Goal: Task Accomplishment & Management: Manage account settings

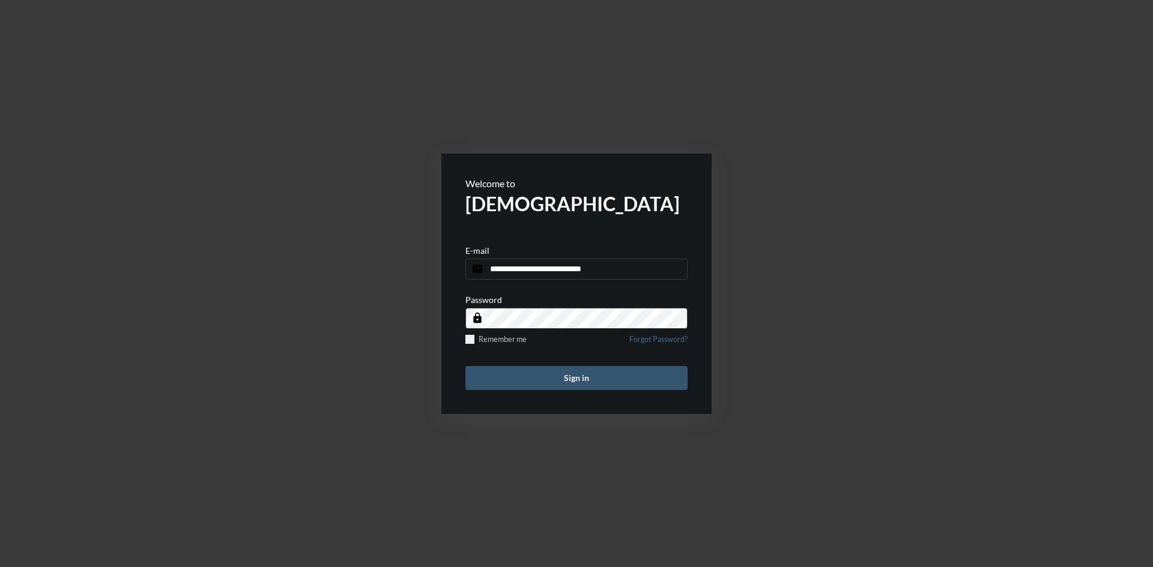
click at [599, 383] on button "Sign in" at bounding box center [576, 378] width 222 height 24
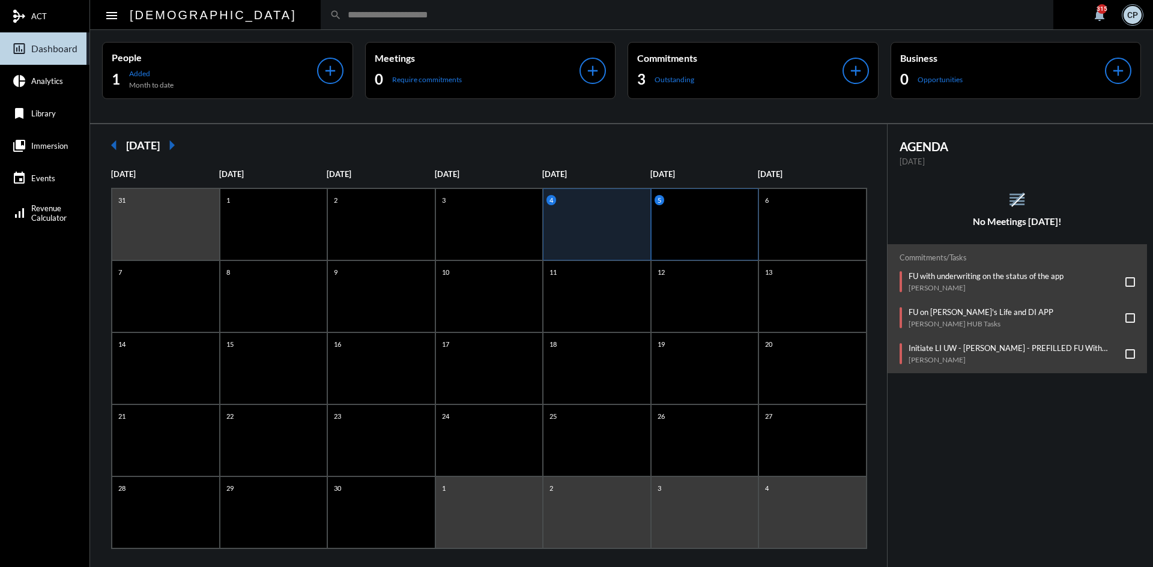
click at [674, 237] on div "5" at bounding box center [705, 225] width 108 height 72
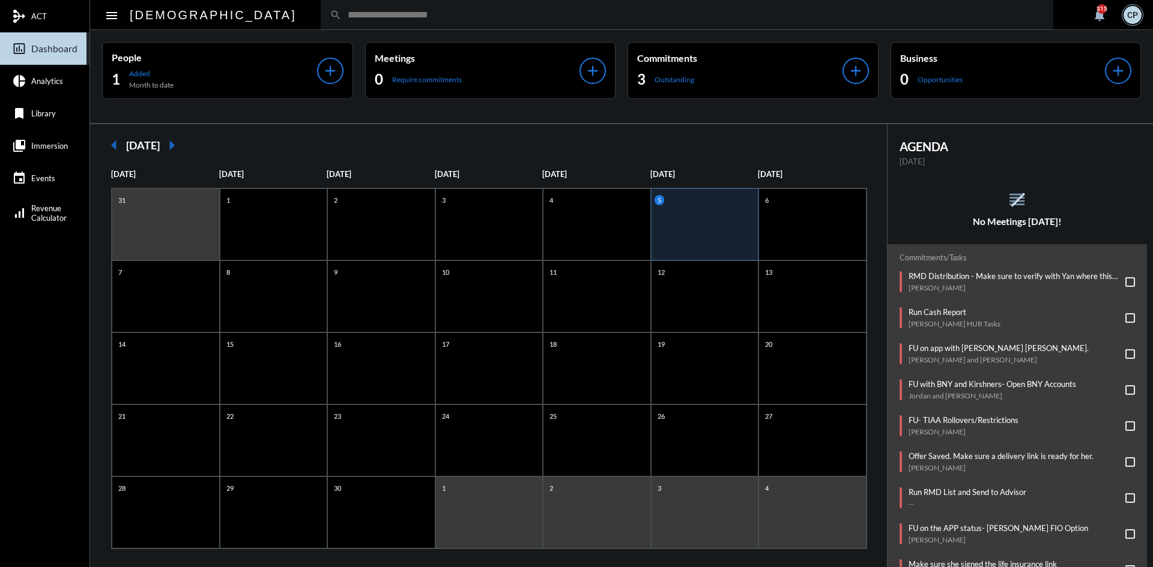
scroll to position [103, 0]
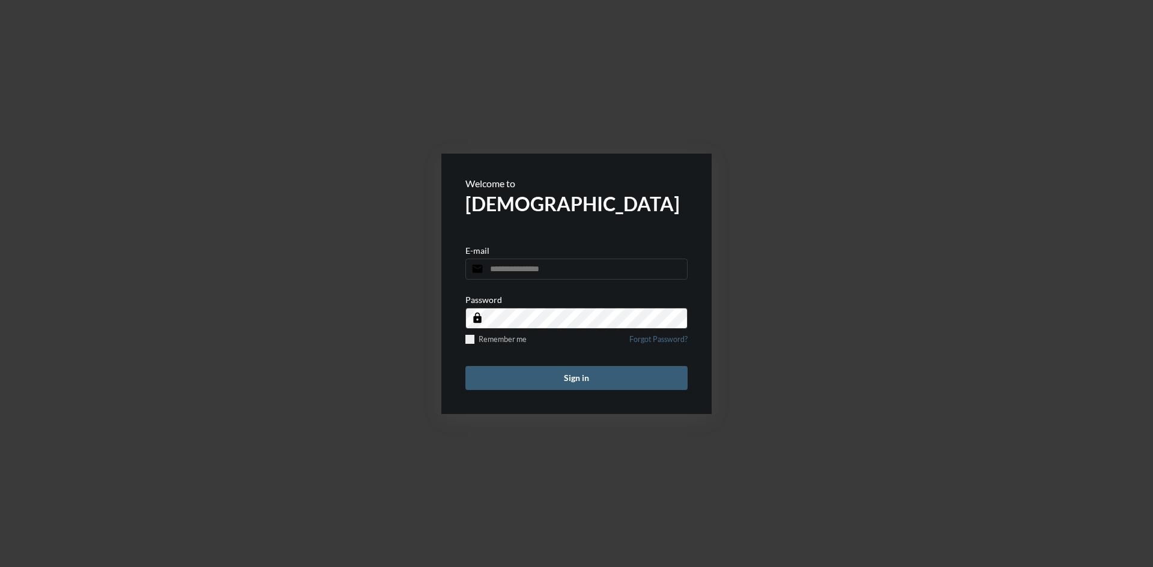
type input "**********"
click at [583, 376] on button "Sign in" at bounding box center [576, 378] width 222 height 24
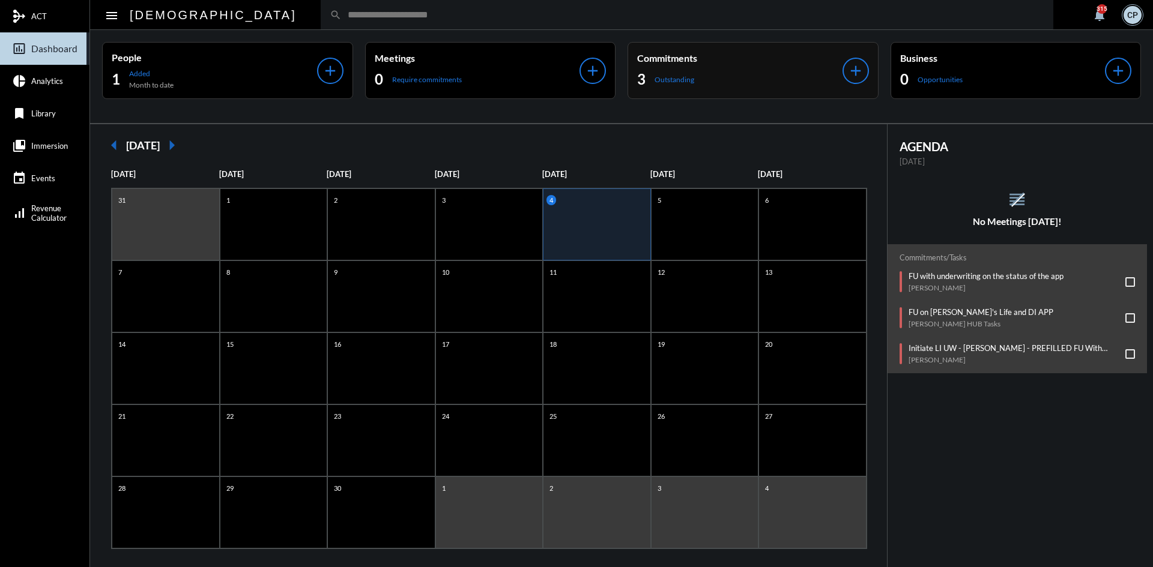
click at [750, 79] on div "3 Outstanding" at bounding box center [739, 79] width 205 height 19
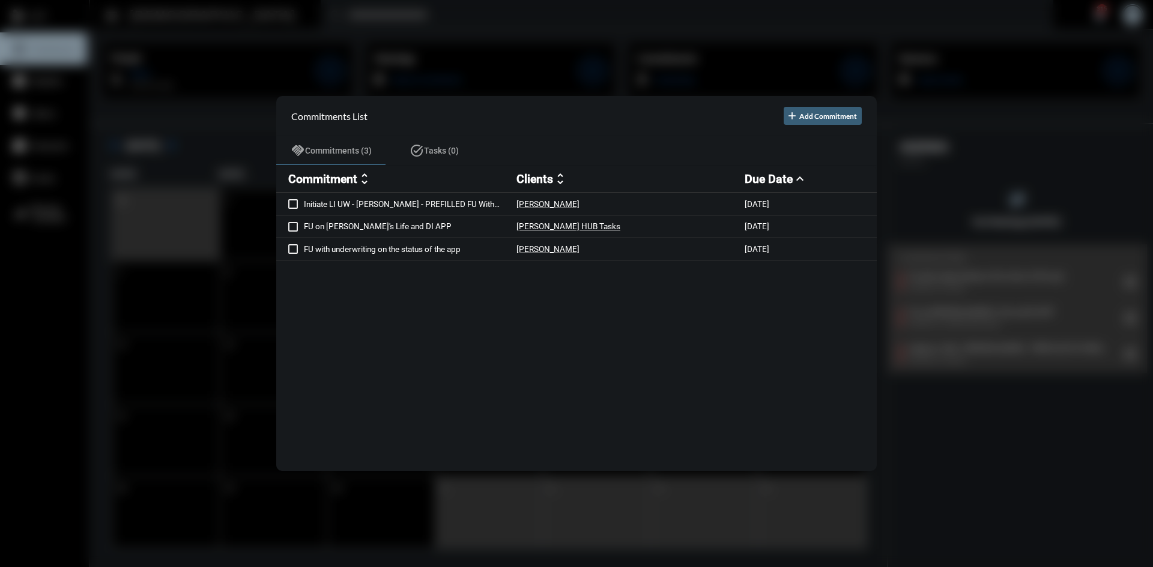
click at [498, 29] on div at bounding box center [576, 283] width 1153 height 567
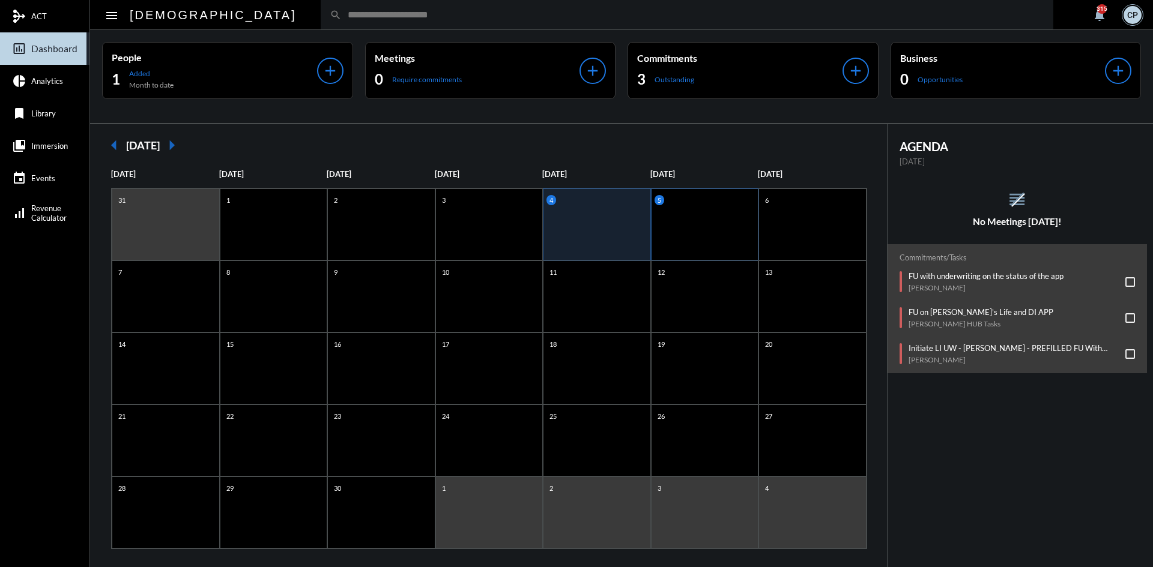
click at [701, 245] on div "5" at bounding box center [705, 225] width 108 height 72
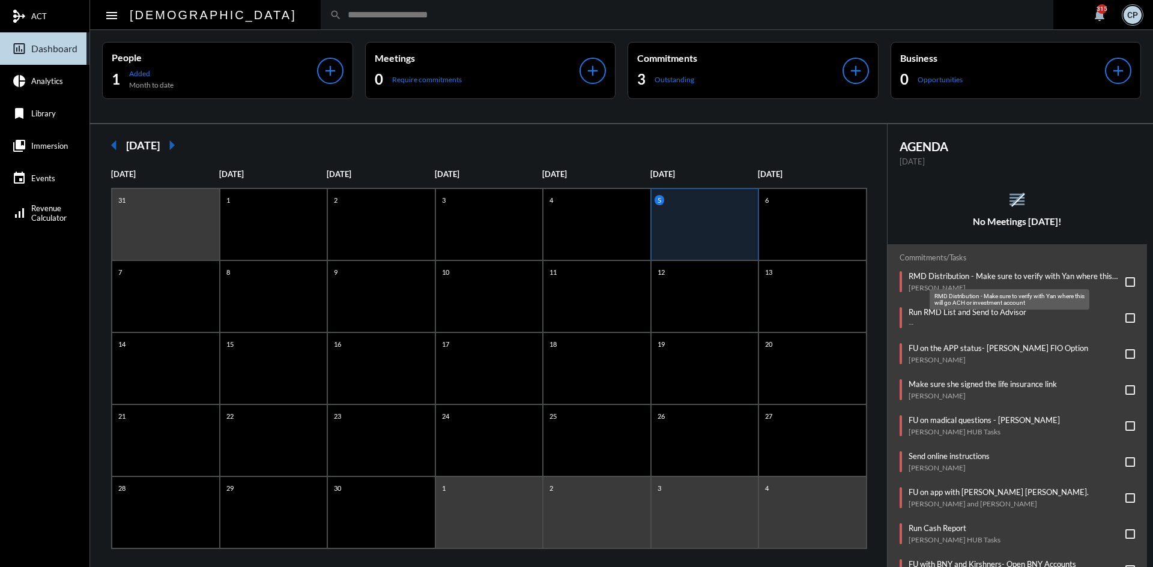
click at [977, 279] on p "RMD Distribution - Make sure to verify with Yan where this will go ACH or inves…" at bounding box center [1013, 276] width 211 height 10
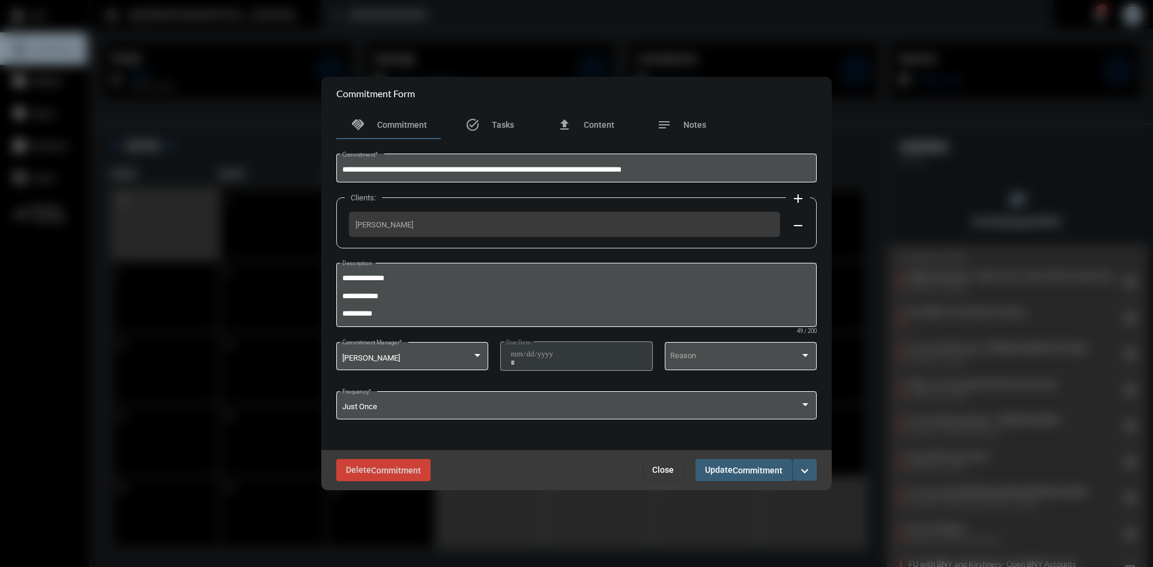
click at [811, 470] on mat-icon "expand_more" at bounding box center [804, 471] width 14 height 14
click at [738, 520] on p "Snooze" at bounding box center [730, 520] width 26 height 10
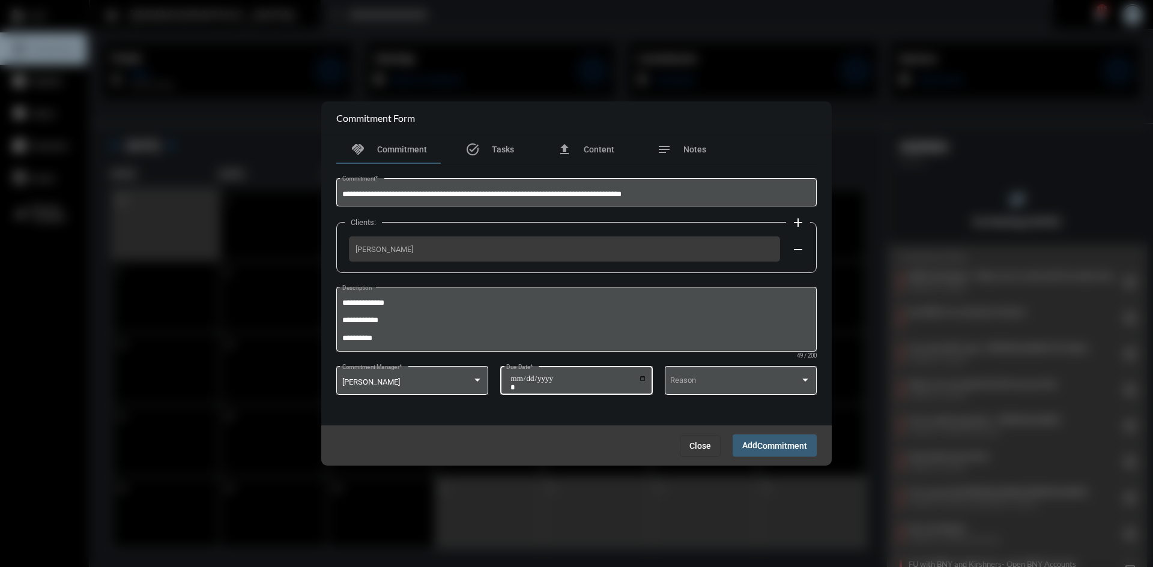
click at [647, 382] on div "**********" at bounding box center [576, 379] width 152 height 31
click at [639, 381] on input "**********" at bounding box center [578, 383] width 136 height 17
type input "**********"
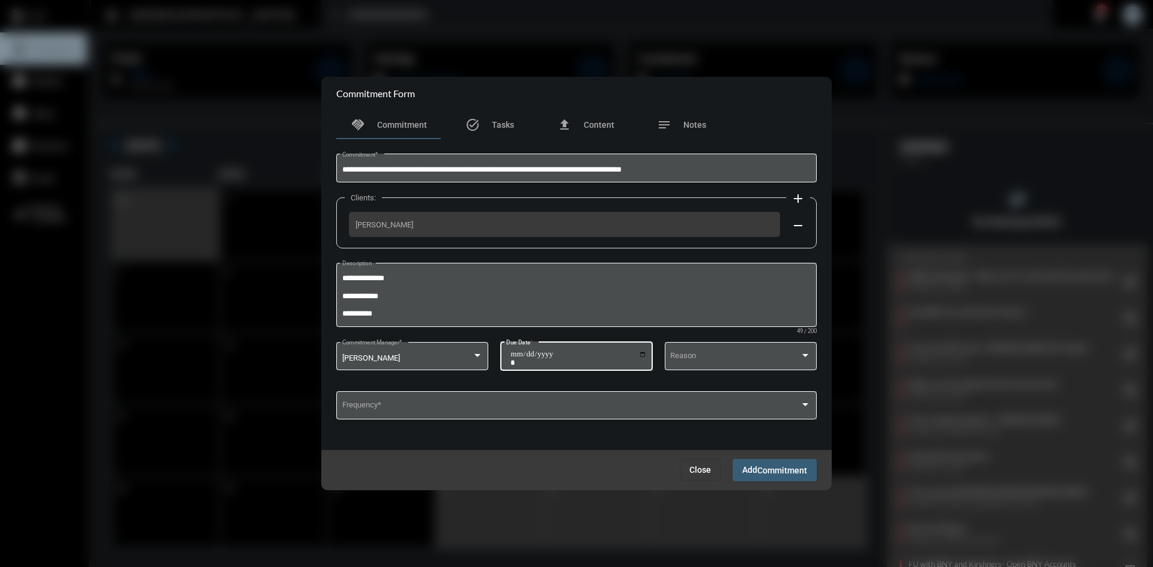
click at [747, 466] on span "Add Commitment" at bounding box center [774, 470] width 65 height 10
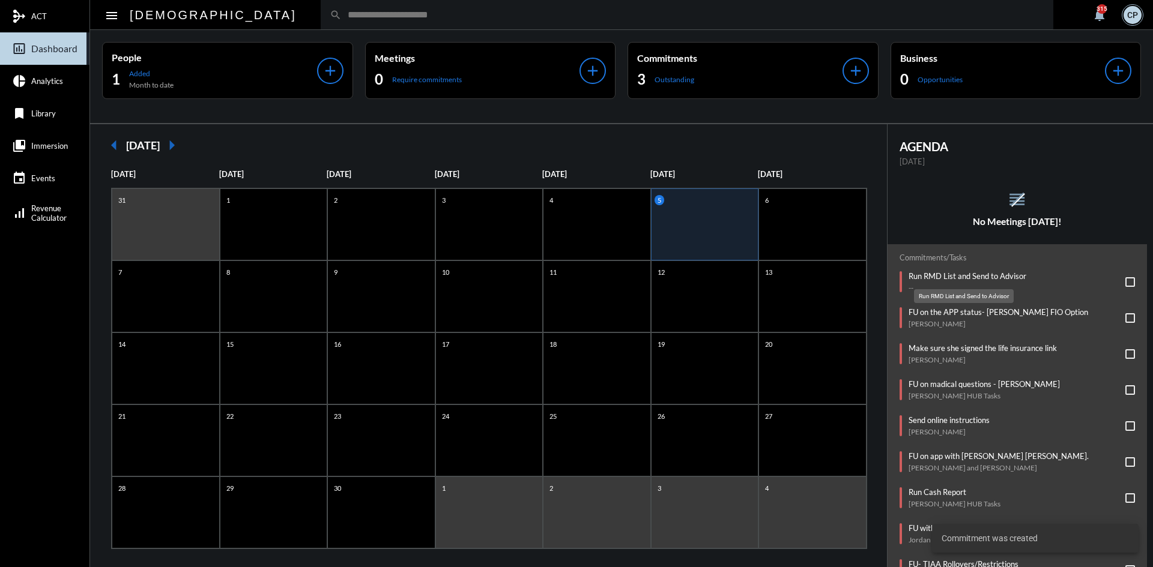
click at [984, 276] on p "Run RMD List and Send to Advisor" at bounding box center [967, 276] width 118 height 10
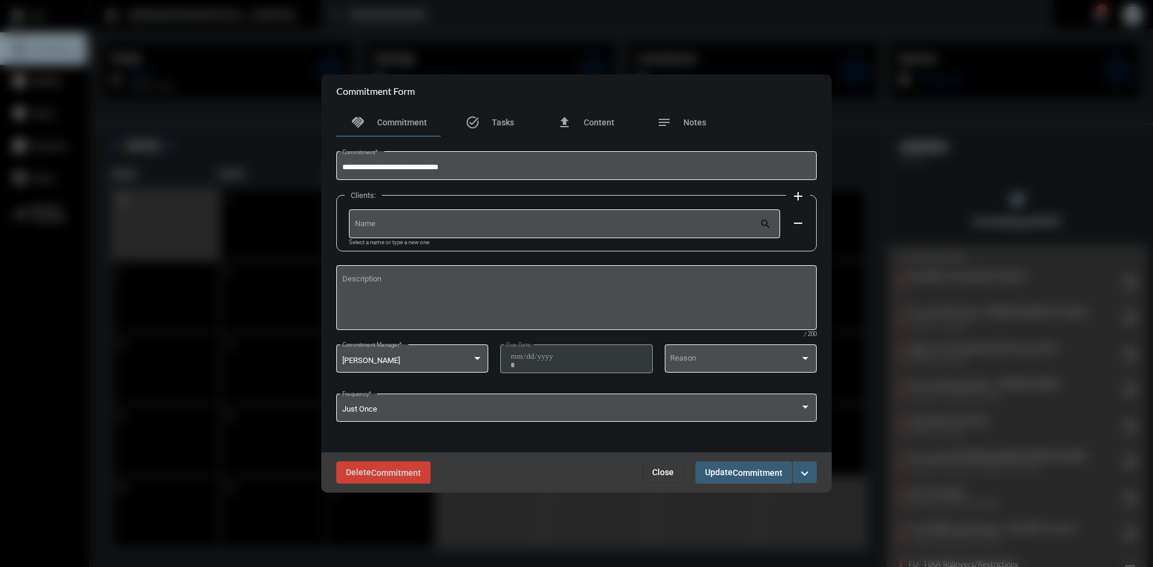
click at [662, 475] on span "Close" at bounding box center [663, 473] width 22 height 10
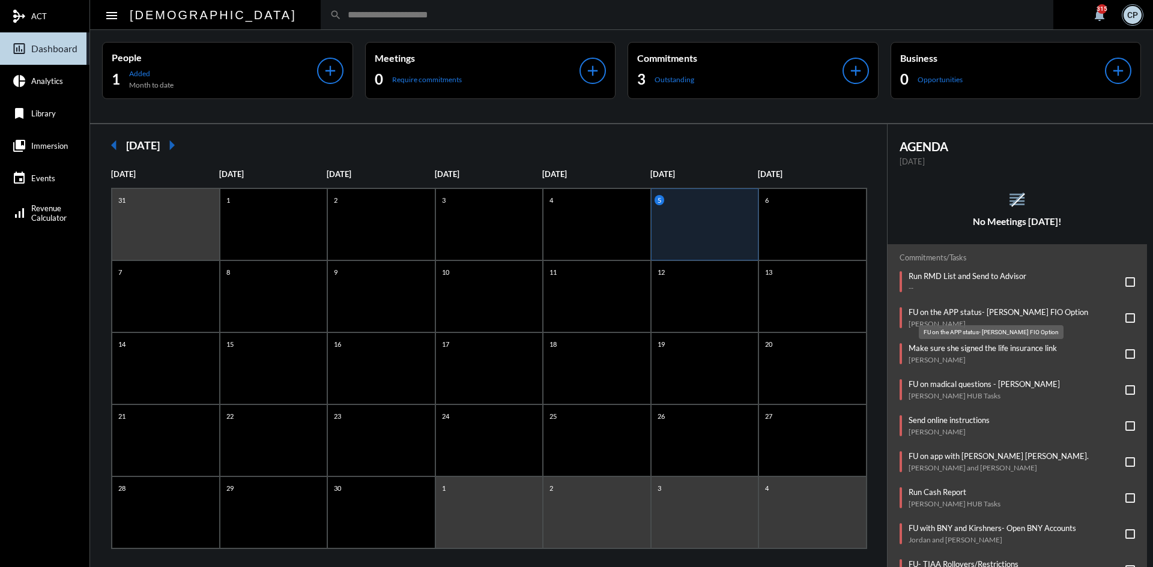
click at [989, 313] on p "FU on the APP status- [PERSON_NAME] FIO Option" at bounding box center [998, 312] width 180 height 10
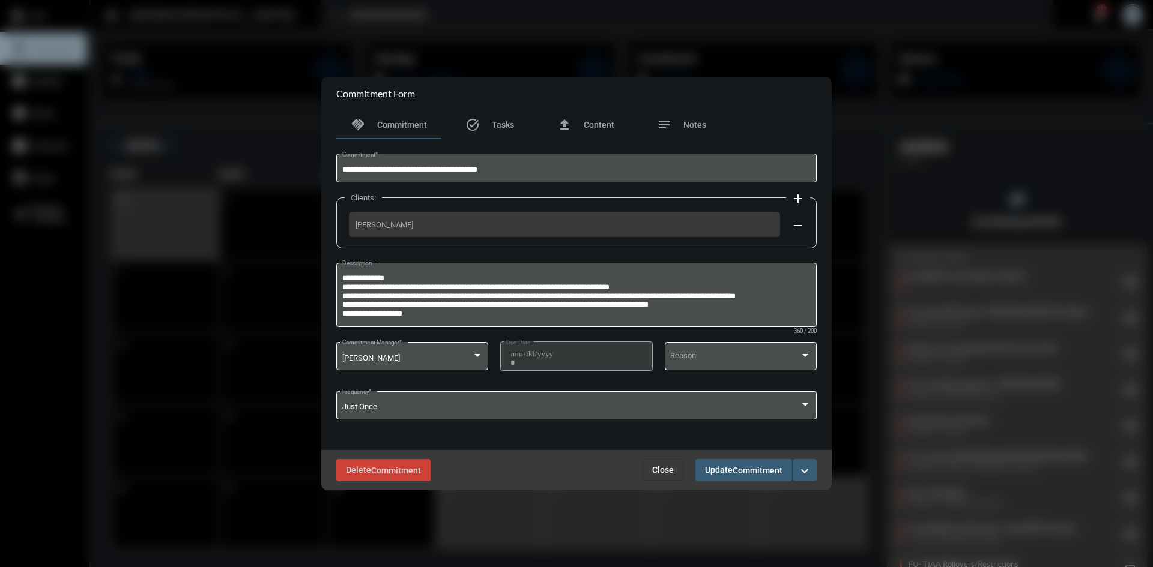
click at [800, 468] on mat-icon "expand_more" at bounding box center [804, 471] width 14 height 14
click at [746, 495] on p "Complete" at bounding box center [735, 496] width 37 height 10
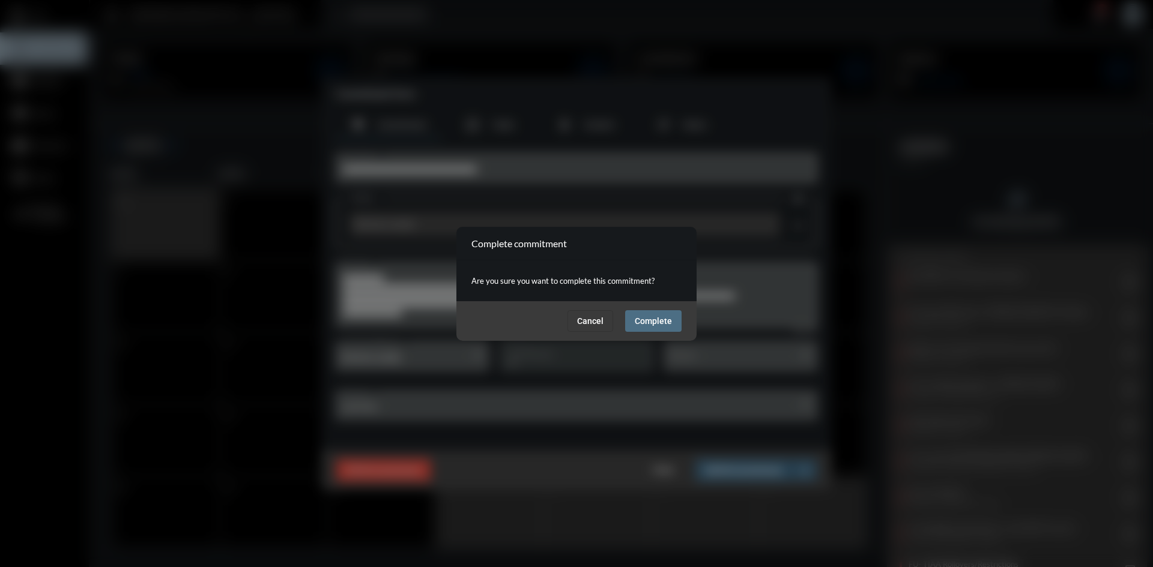
click at [668, 321] on span "Complete" at bounding box center [653, 321] width 37 height 10
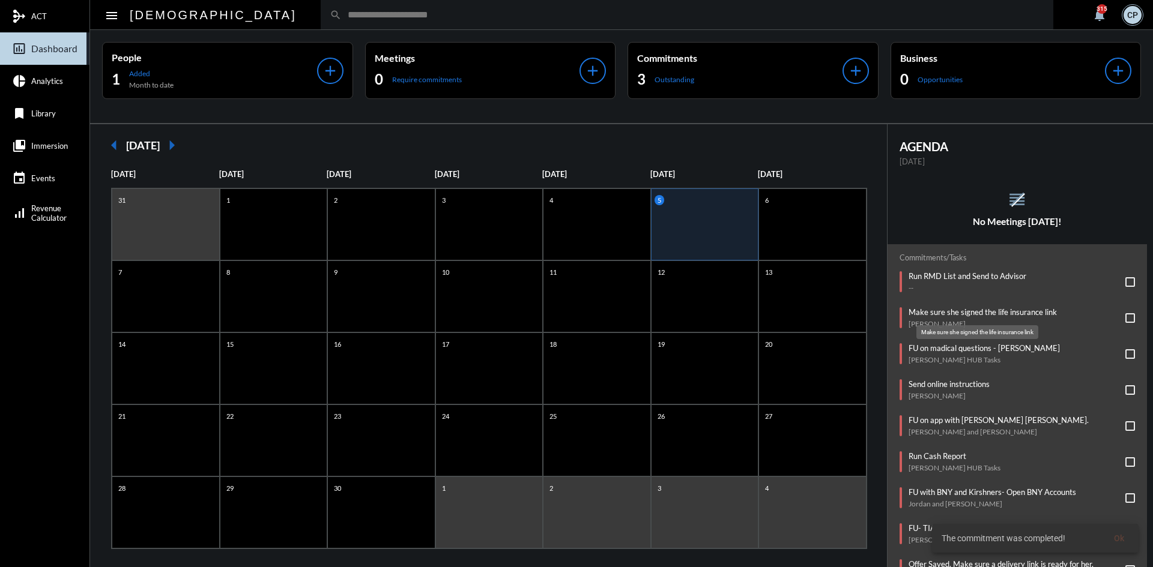
click at [986, 309] on p "Make sure she signed the life insurance link" at bounding box center [982, 312] width 148 height 10
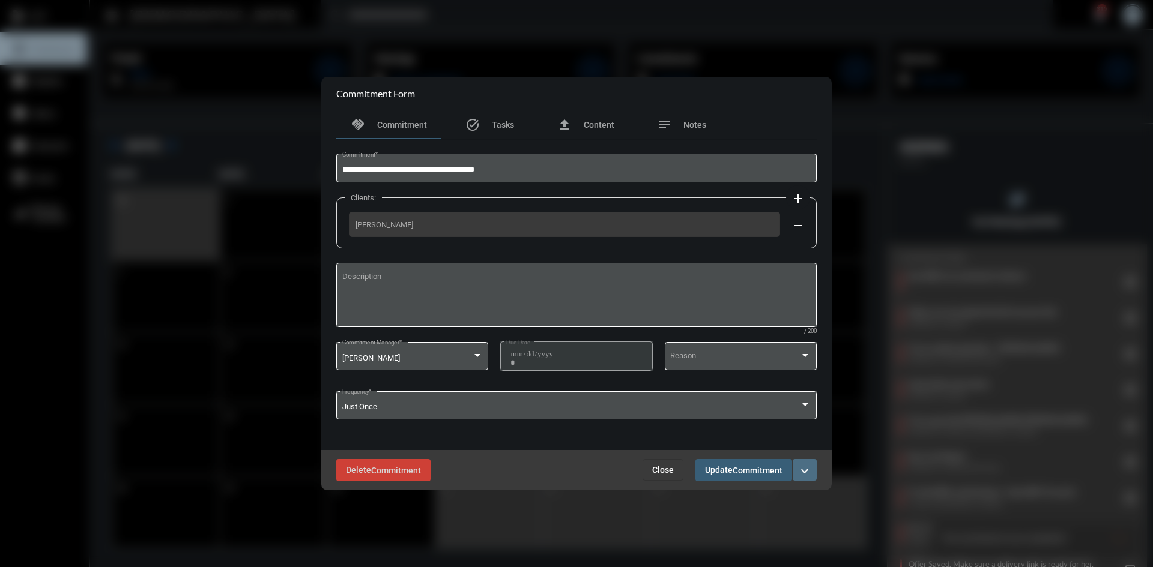
click at [804, 470] on mat-icon "expand_more" at bounding box center [804, 471] width 14 height 14
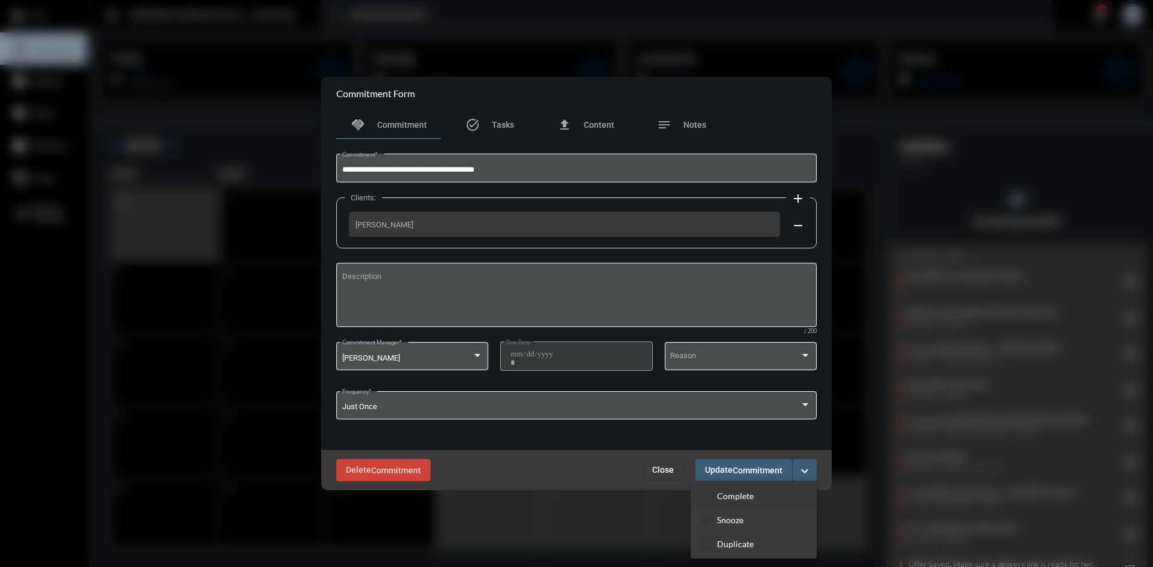
click at [731, 494] on p "Complete" at bounding box center [735, 496] width 37 height 10
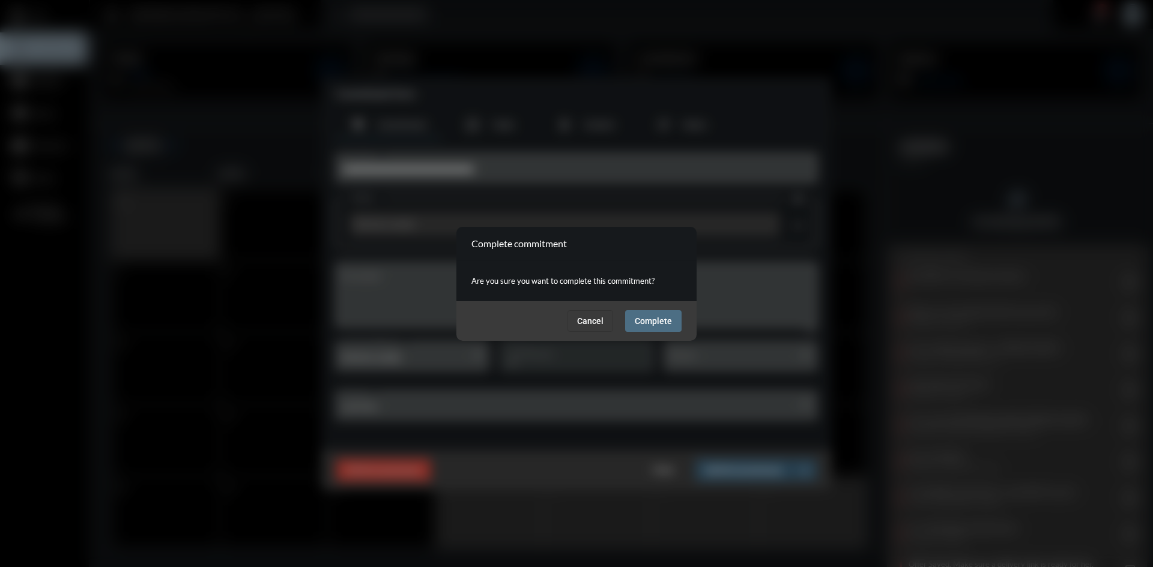
click at [650, 324] on span "Complete" at bounding box center [653, 321] width 37 height 10
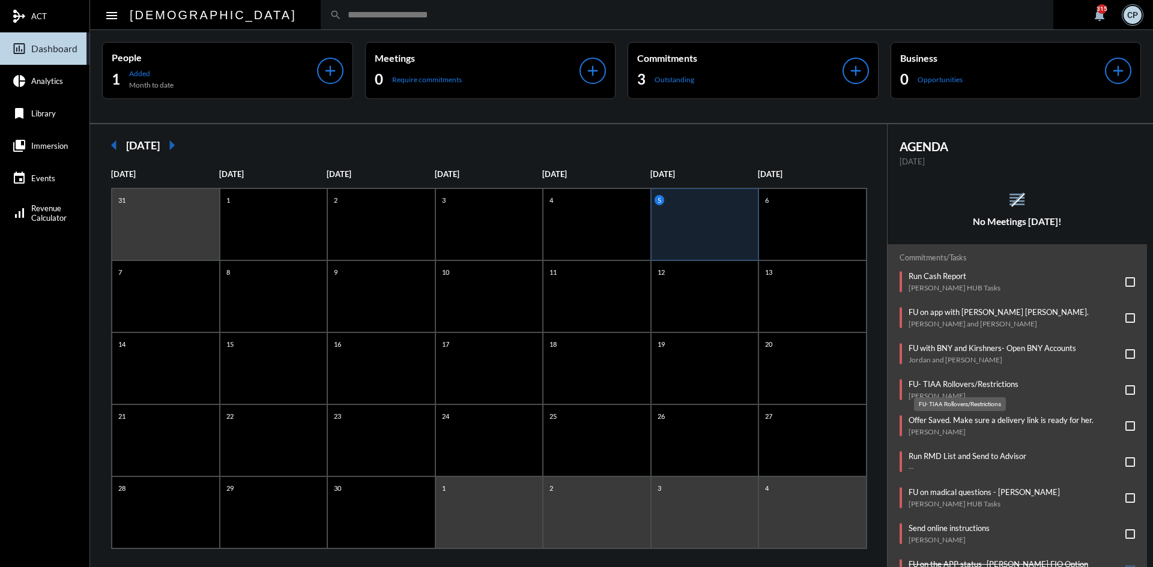
click at [946, 381] on p "FU- TIAA Rollovers/Restrictions" at bounding box center [963, 384] width 110 height 10
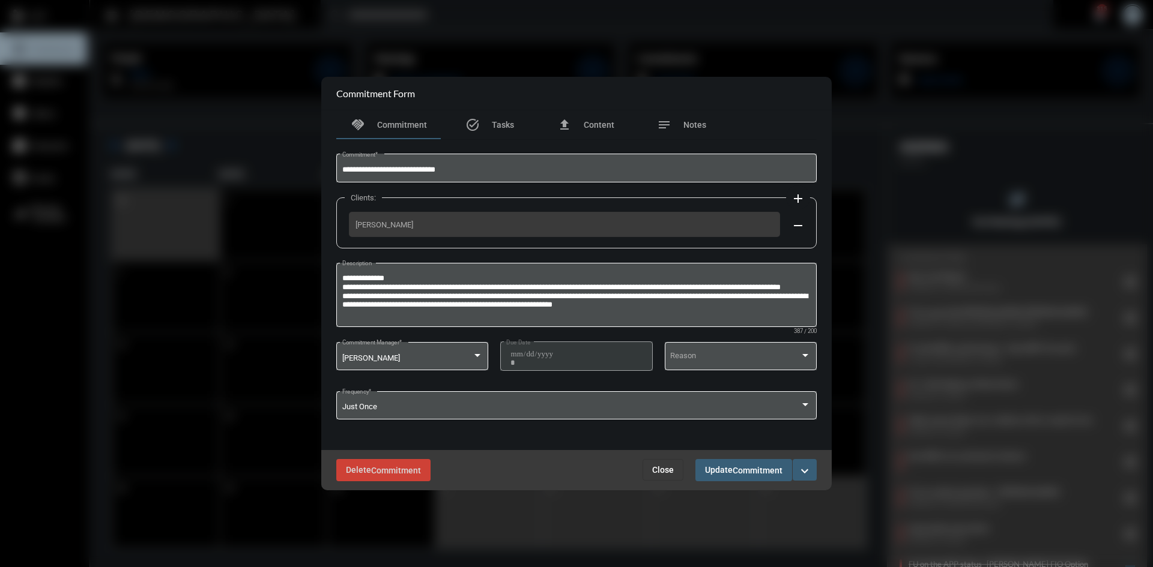
click at [802, 468] on mat-icon "expand_more" at bounding box center [804, 471] width 14 height 14
click at [736, 521] on p "Snooze" at bounding box center [730, 520] width 26 height 10
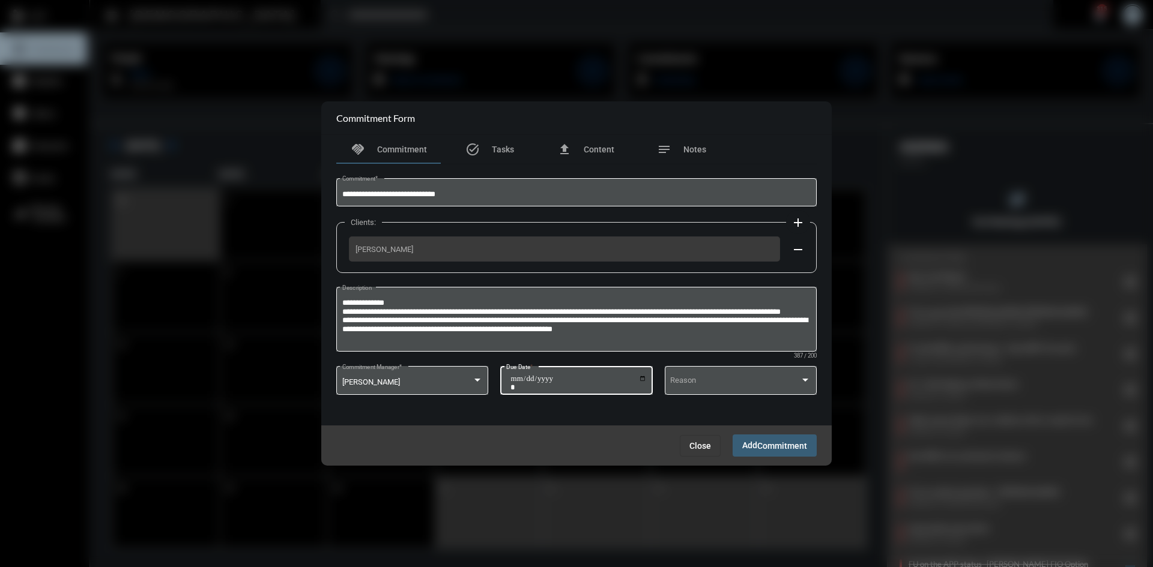
click at [642, 378] on input "**********" at bounding box center [578, 383] width 136 height 17
type input "**********"
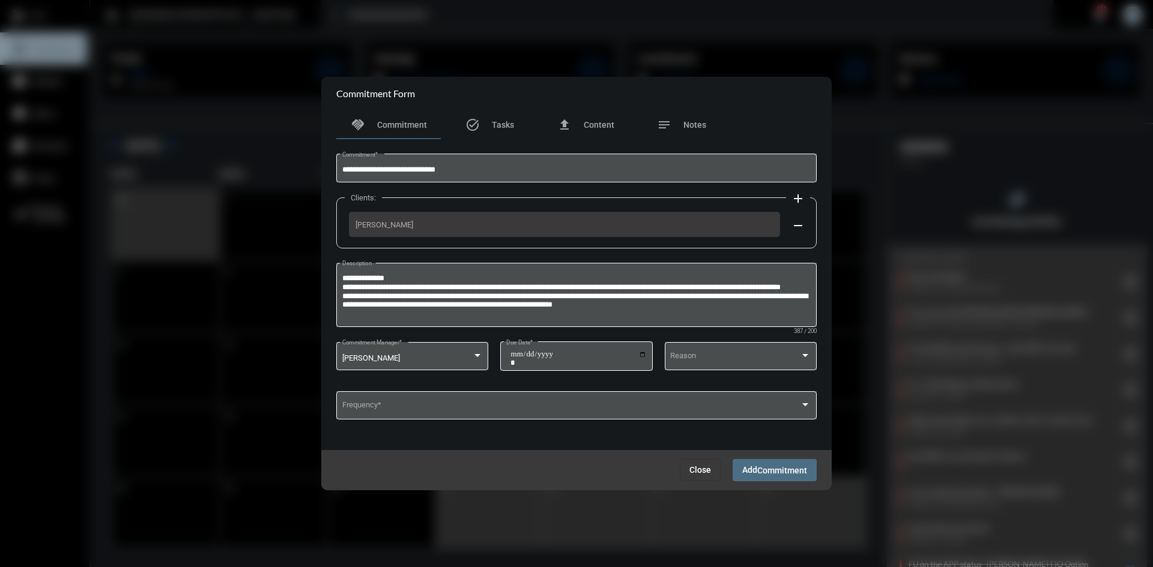
click at [752, 473] on span "Add Commitment" at bounding box center [774, 470] width 65 height 10
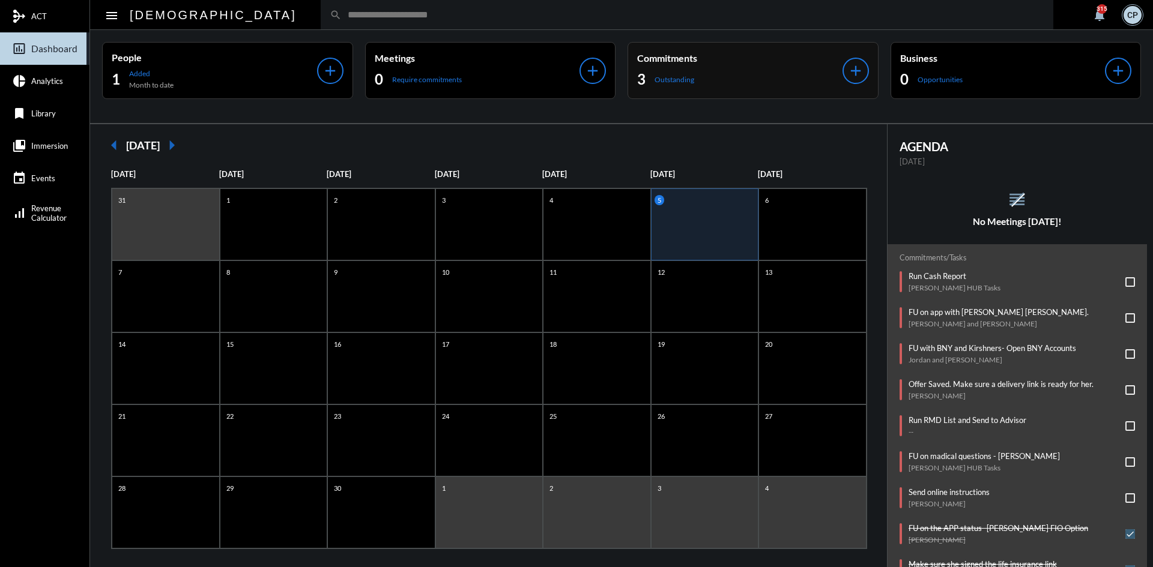
click at [737, 72] on div "3 Outstanding" at bounding box center [739, 79] width 205 height 19
